Goal: Transaction & Acquisition: Purchase product/service

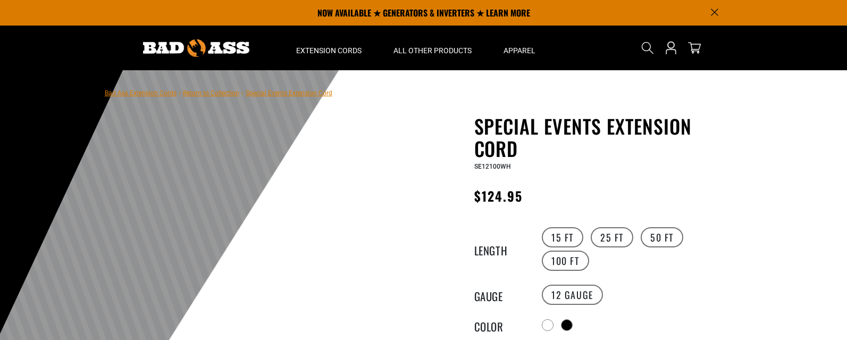
click at [554, 291] on label "12 Gauge" at bounding box center [572, 294] width 61 height 20
click at [487, 290] on legend "Gauge" at bounding box center [500, 295] width 53 height 14
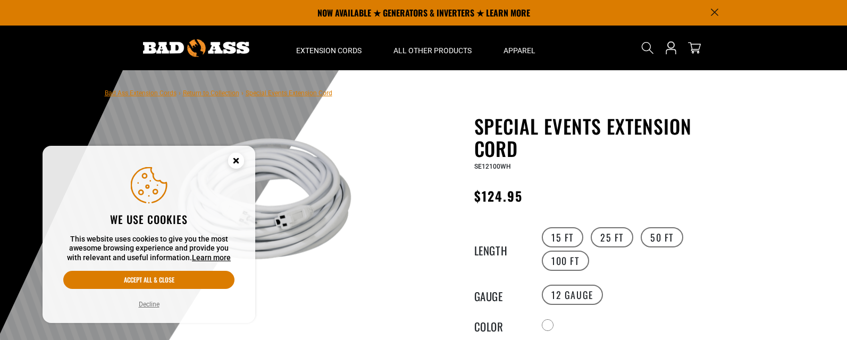
click at [236, 158] on circle "Cookie Consent" at bounding box center [236, 161] width 16 height 16
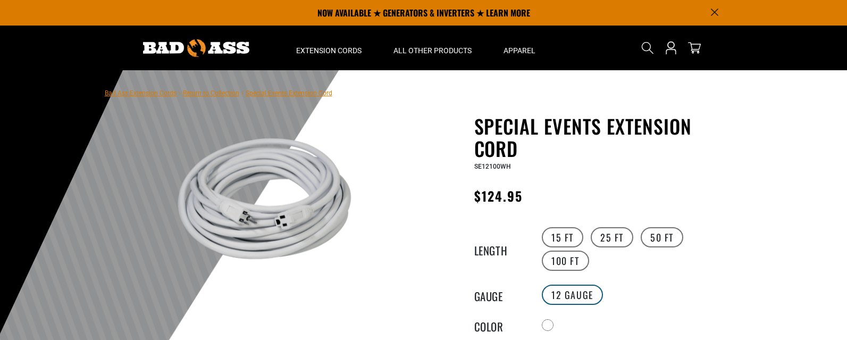
click at [573, 291] on label "12 Gauge" at bounding box center [572, 294] width 61 height 20
click at [657, 236] on label "50 FT" at bounding box center [662, 237] width 43 height 20
click at [577, 291] on label "12 Gauge" at bounding box center [572, 294] width 61 height 20
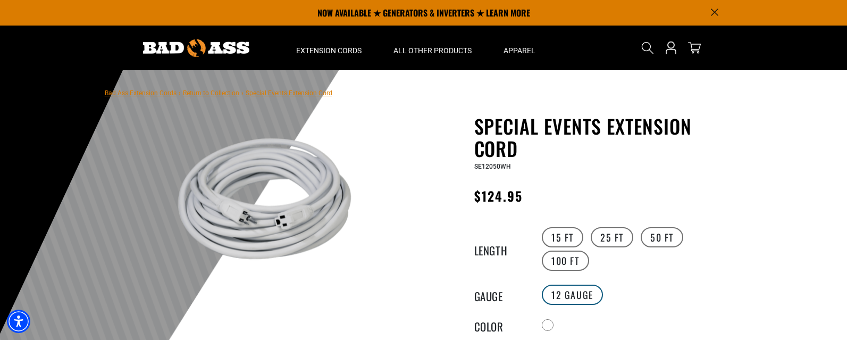
click at [577, 291] on label "12 Gauge" at bounding box center [572, 294] width 61 height 20
